Goal: Task Accomplishment & Management: Manage account settings

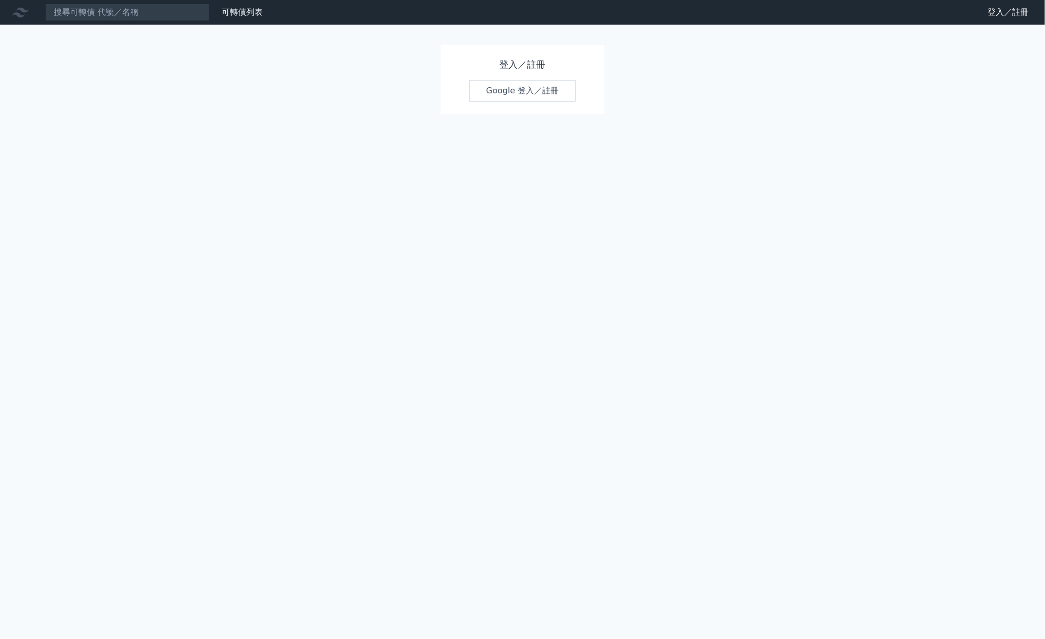
click at [545, 91] on link "Google 登入／註冊" at bounding box center [522, 91] width 107 height 22
